Goal: Transaction & Acquisition: Download file/media

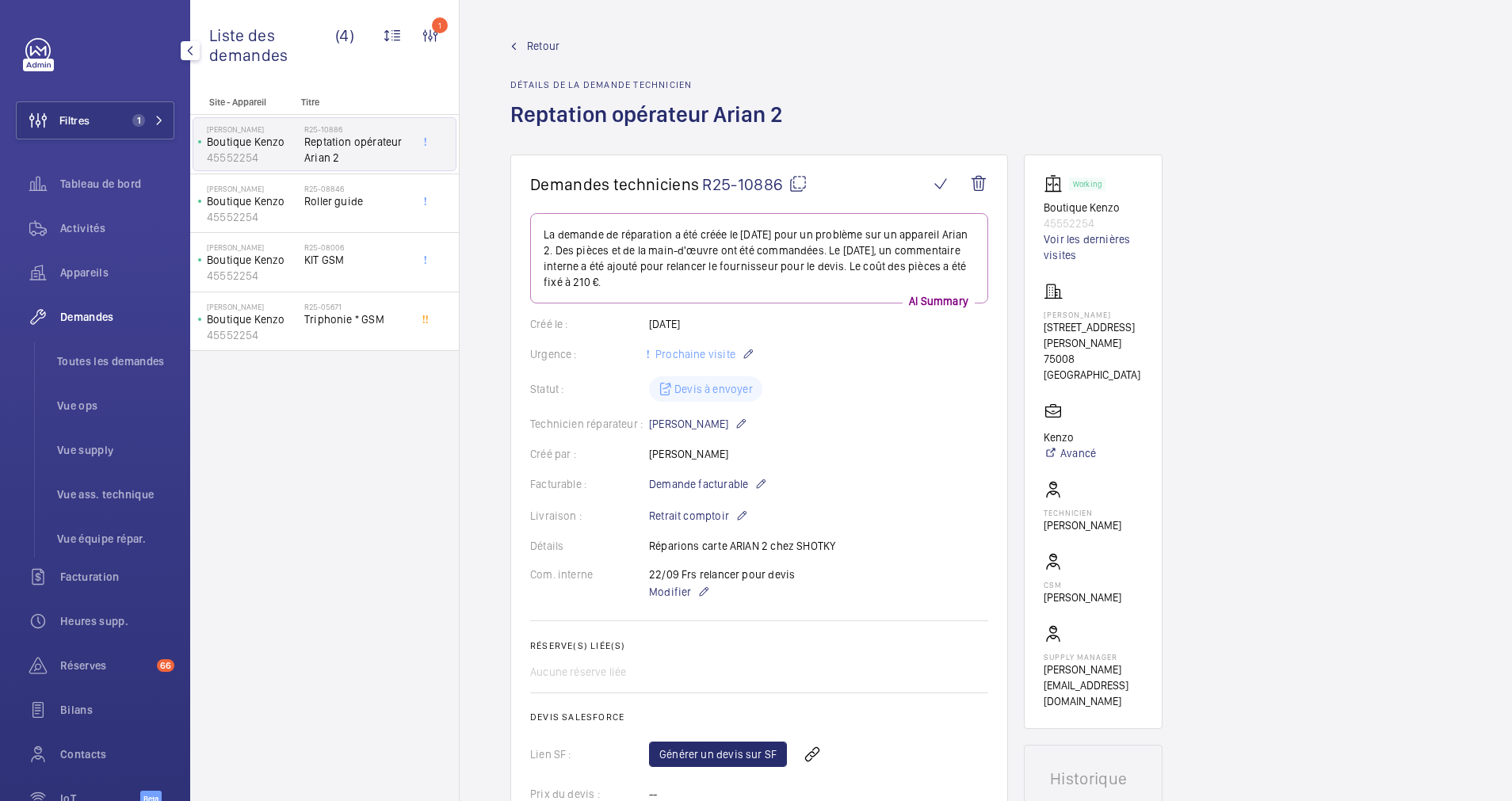
scroll to position [594, 0]
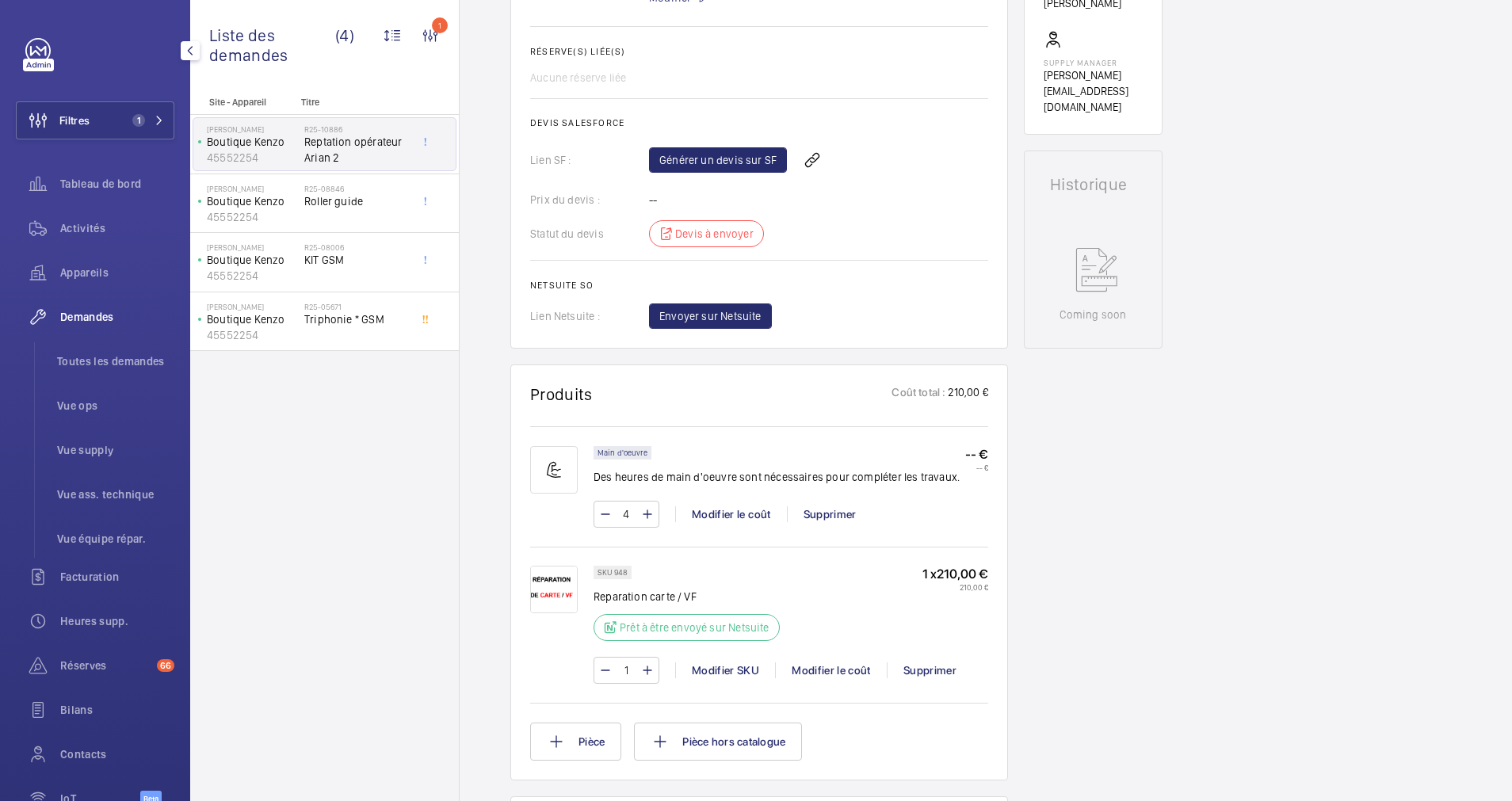
drag, startPoint x: 0, startPoint y: 0, endPoint x: 172, endPoint y: 122, distance: 210.9
click at [66, 126] on span "Filtres" at bounding box center [53, 121] width 73 height 38
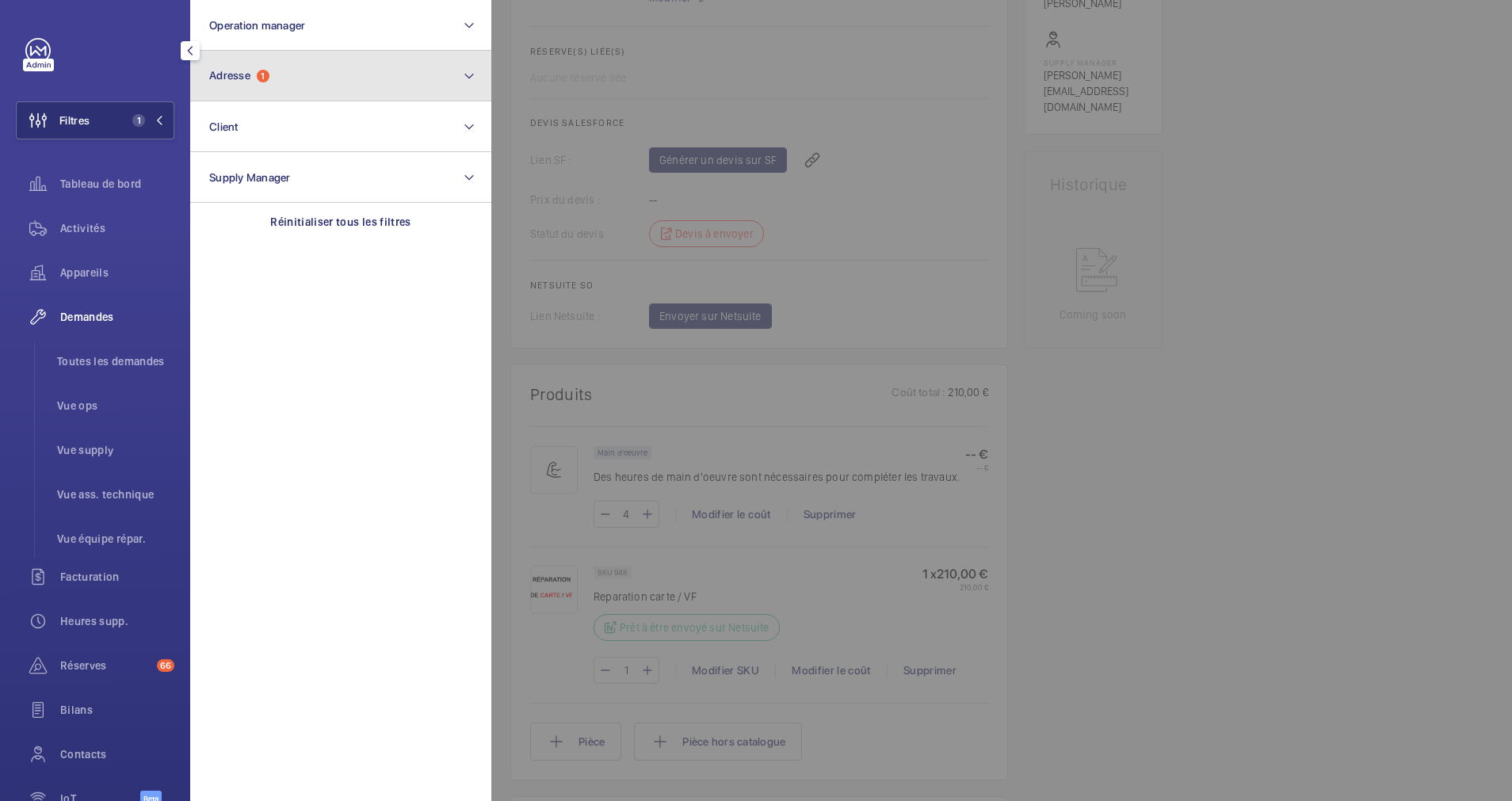
click at [395, 72] on button "Adresse 1" at bounding box center [341, 76] width 301 height 51
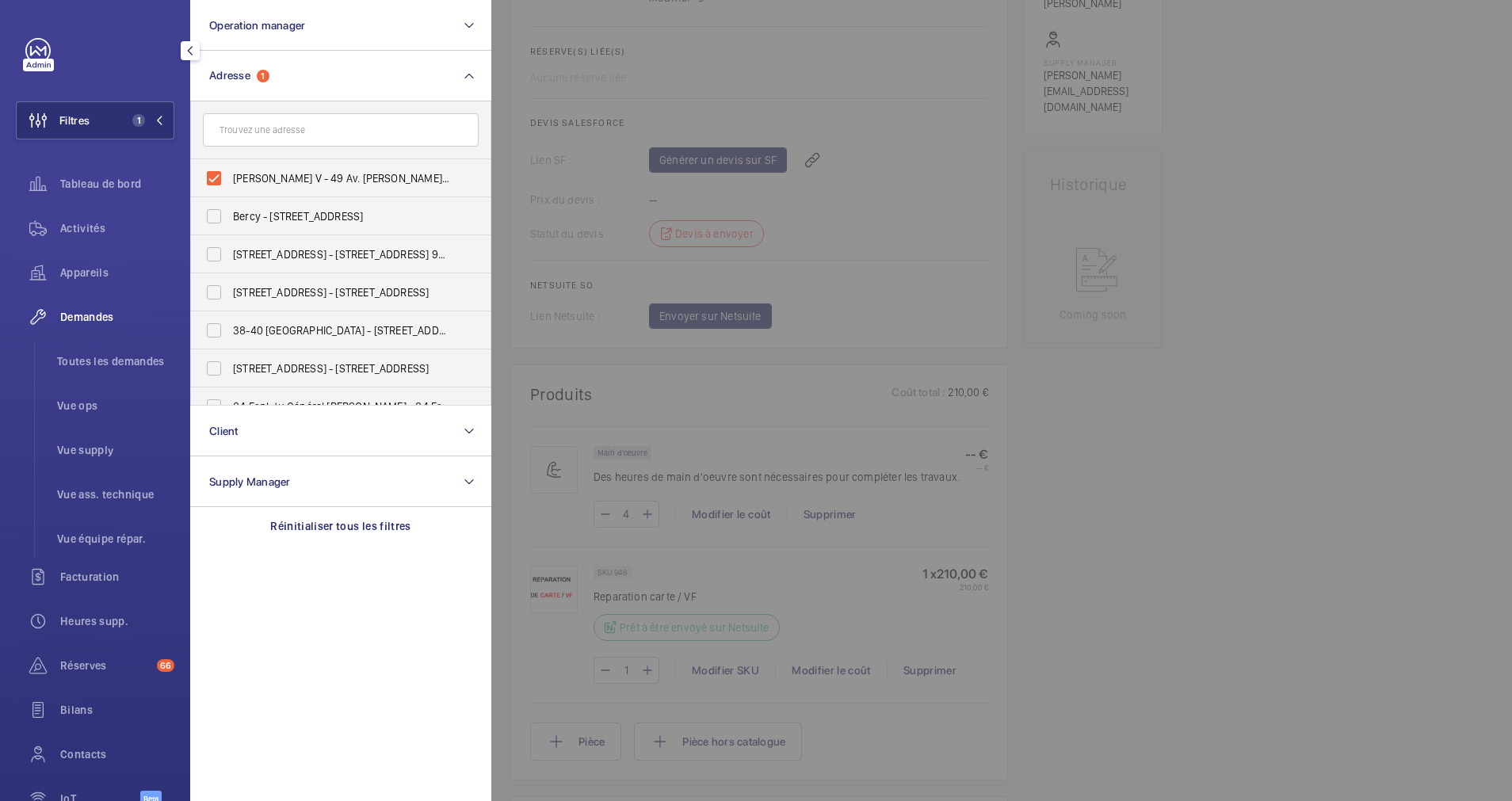
click at [1180, 330] on div at bounding box center [1248, 400] width 1512 height 801
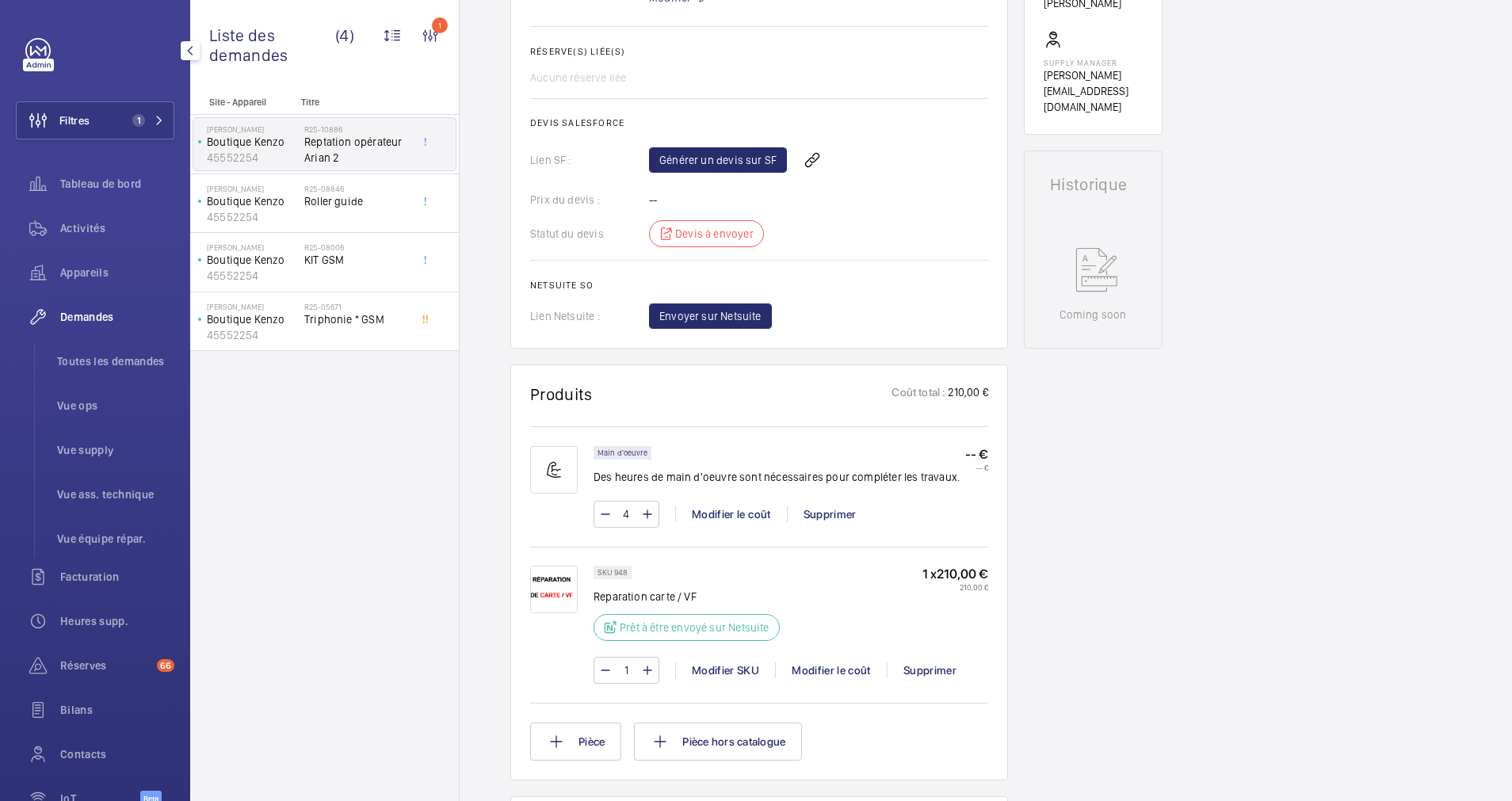
scroll to position [475, 0]
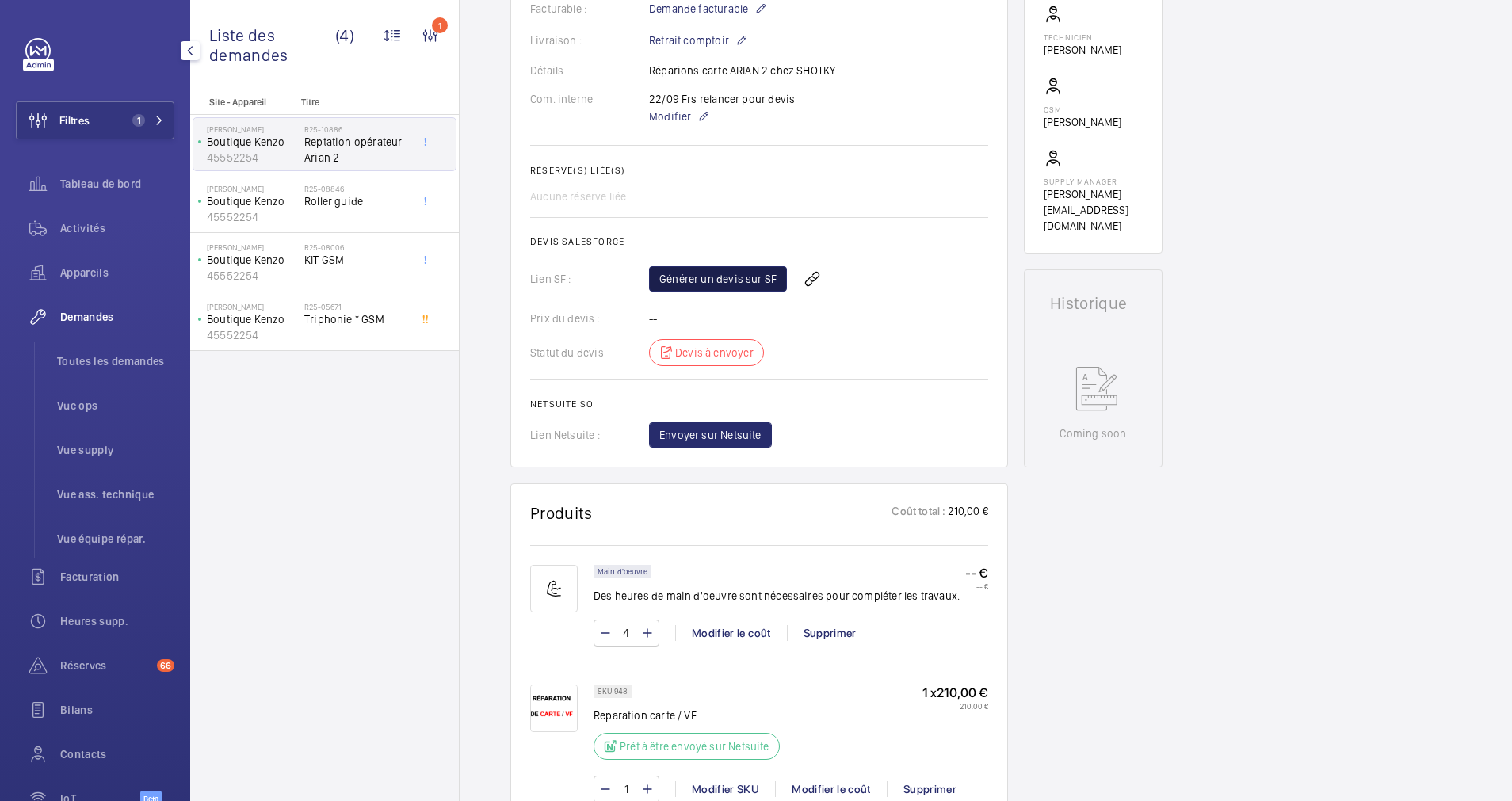
click at [727, 276] on link "Générer un devis sur SF" at bounding box center [718, 279] width 138 height 25
drag, startPoint x: 130, startPoint y: 114, endPoint x: 181, endPoint y: 106, distance: 51.6
click at [139, 114] on span "1" at bounding box center [136, 120] width 19 height 12
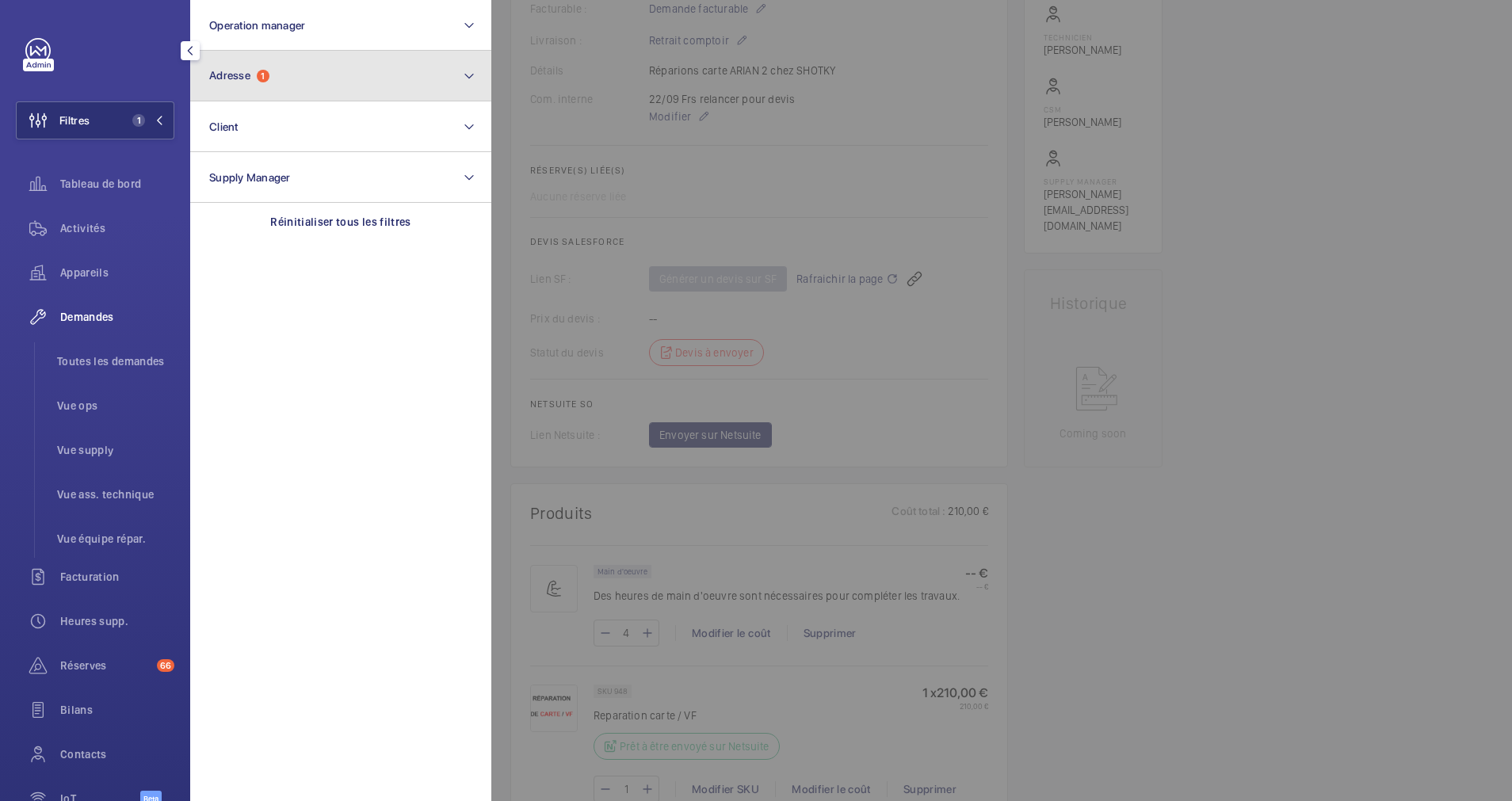
click at [310, 80] on button "Adresse 1" at bounding box center [341, 76] width 301 height 51
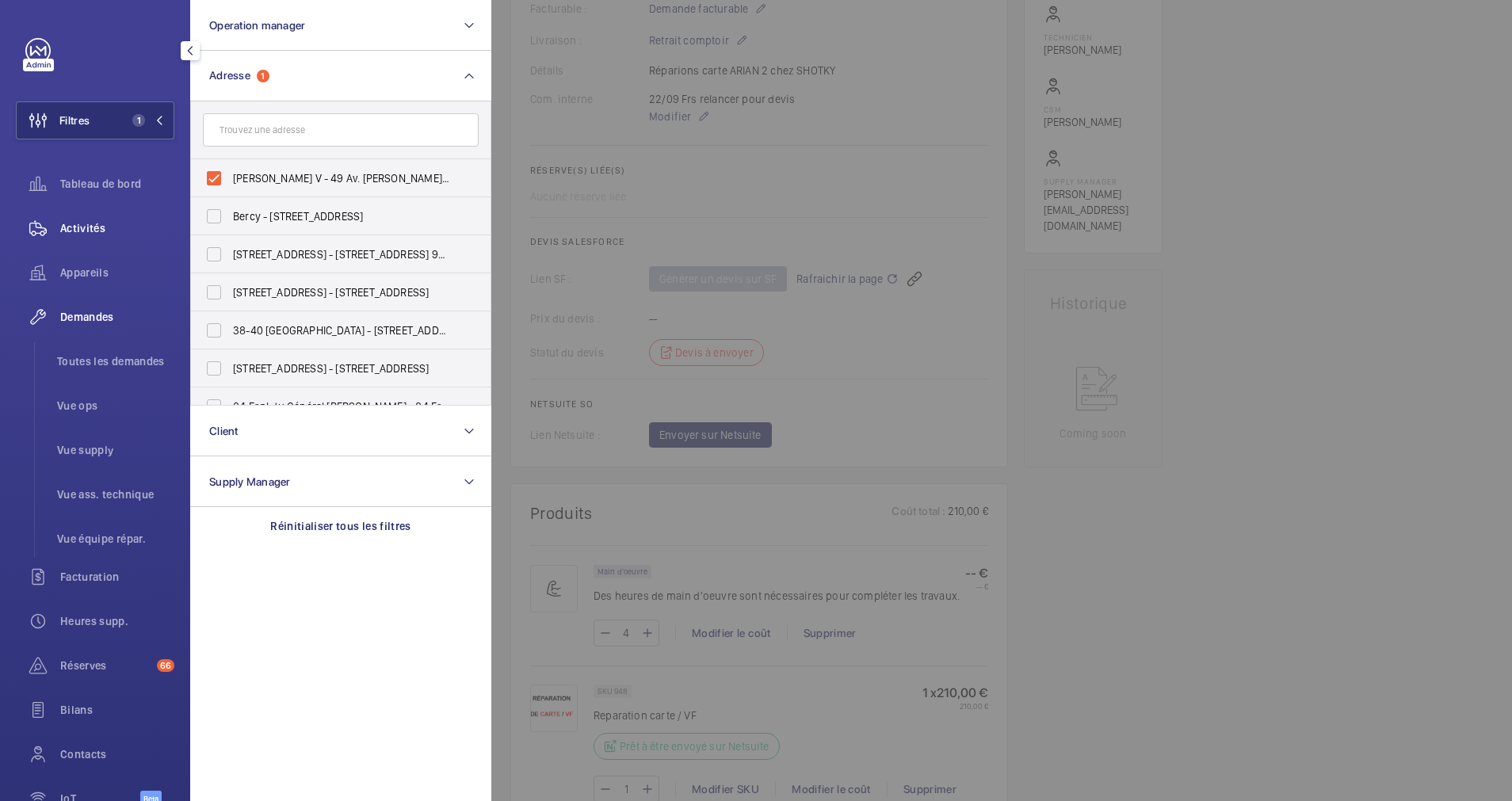
click at [100, 225] on span "Activités" at bounding box center [117, 228] width 114 height 16
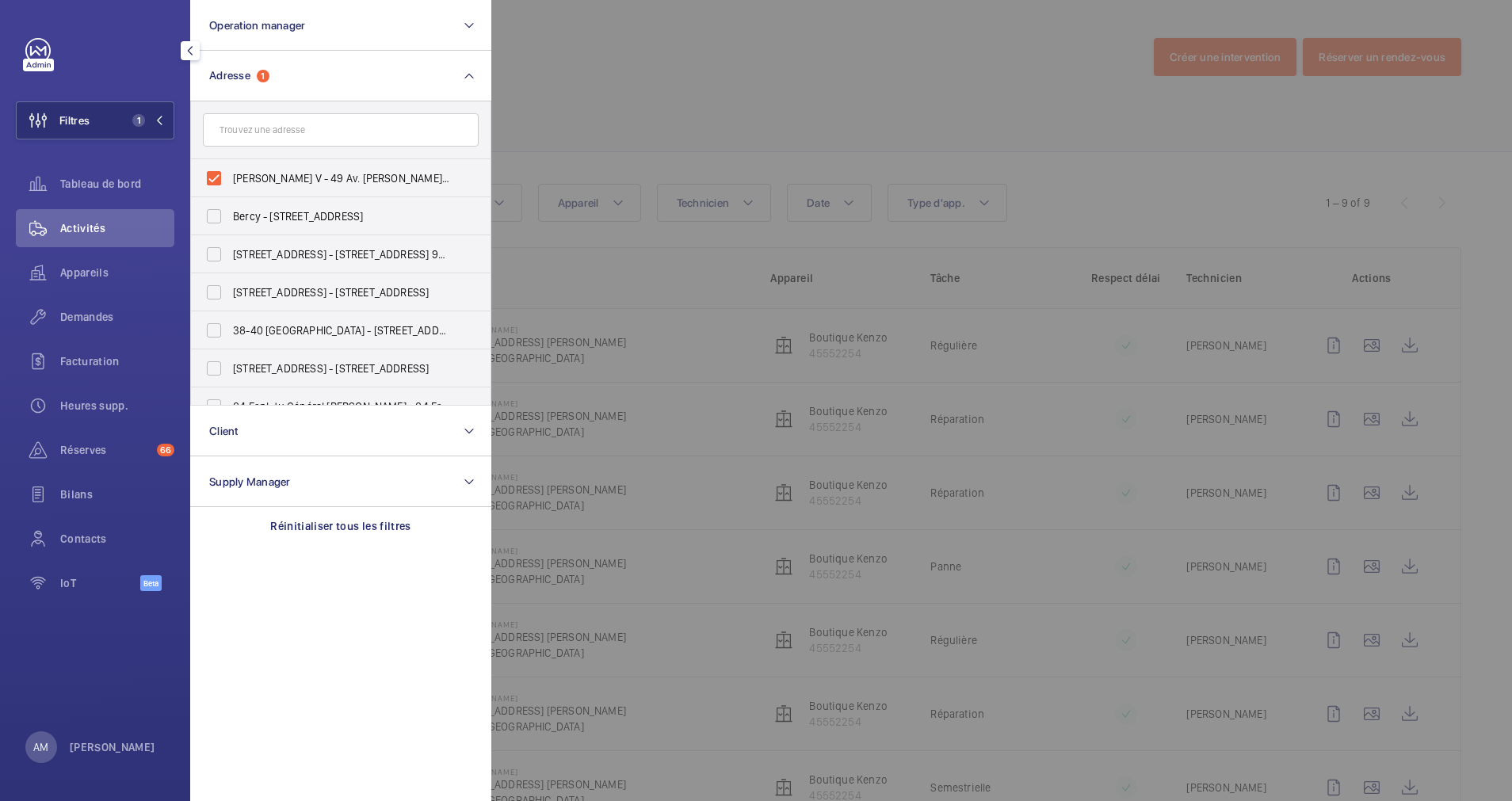
click at [1385, 342] on div at bounding box center [1248, 400] width 1512 height 801
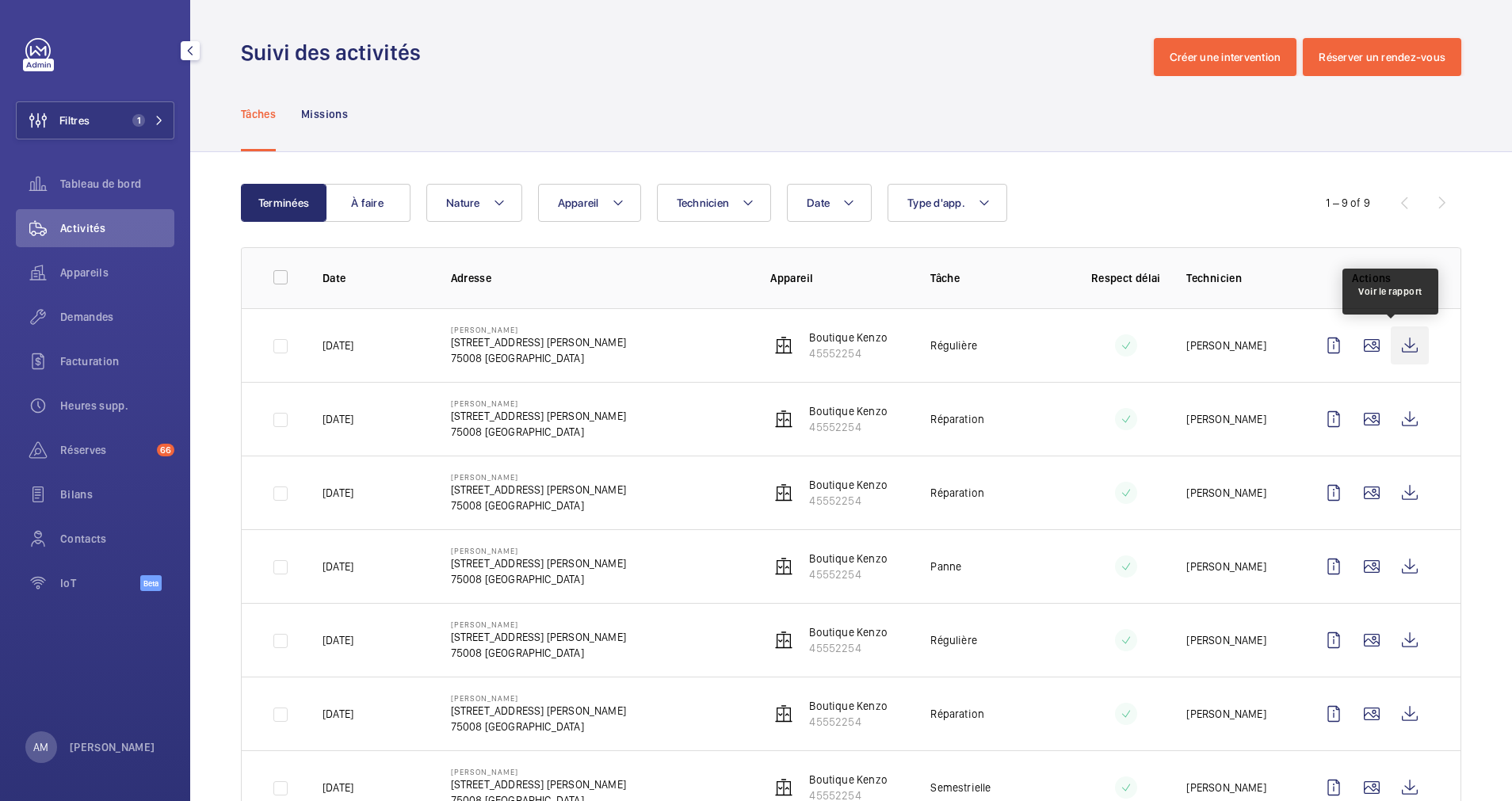
click at [1391, 342] on wm-front-icon-button at bounding box center [1410, 346] width 38 height 38
click at [1400, 345] on wm-front-icon-button at bounding box center [1410, 346] width 38 height 38
